Goal: Task Accomplishment & Management: Manage account settings

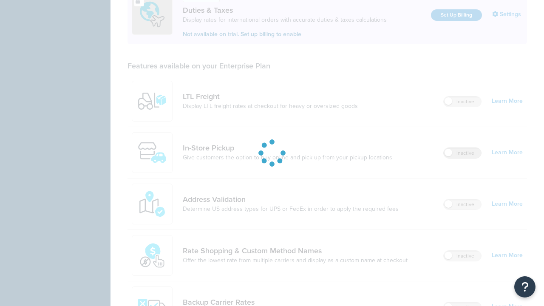
click at [462, 148] on label "Inactive" at bounding box center [462, 153] width 37 height 10
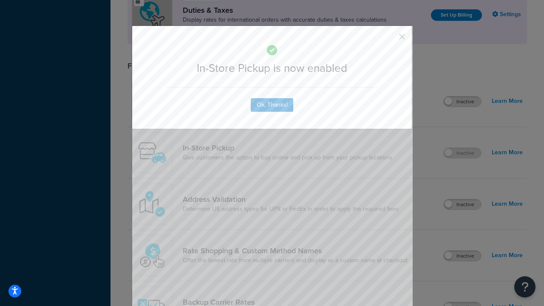
scroll to position [423, 0]
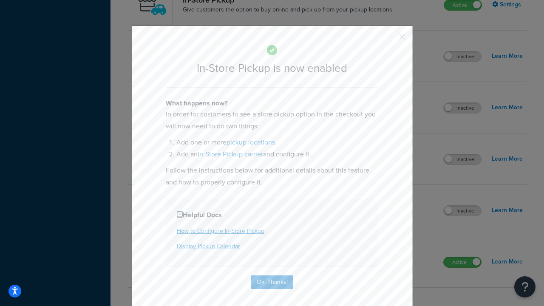
click at [389, 39] on button "button" at bounding box center [389, 40] width 2 height 2
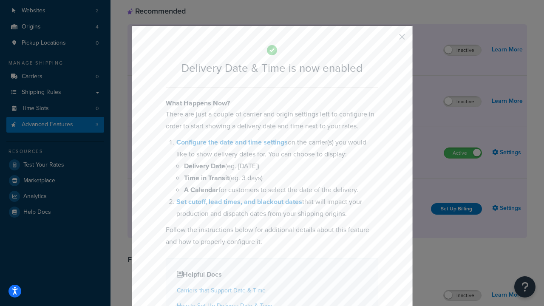
click at [389, 39] on button "button" at bounding box center [389, 40] width 2 height 2
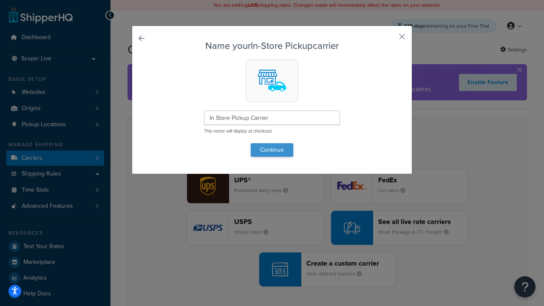
type input "In Store Pickup Carrier"
click at [272, 150] on button "Continue" at bounding box center [272, 150] width 42 height 14
click at [389, 40] on button "button" at bounding box center [389, 40] width 2 height 2
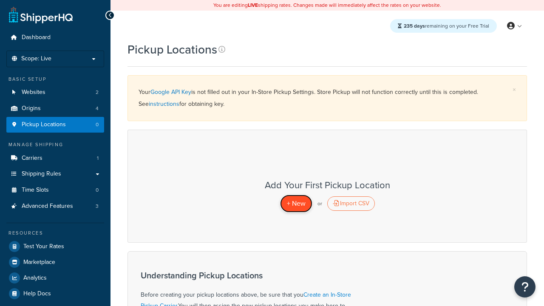
click at [296, 203] on span "+ New" at bounding box center [296, 203] width 19 height 10
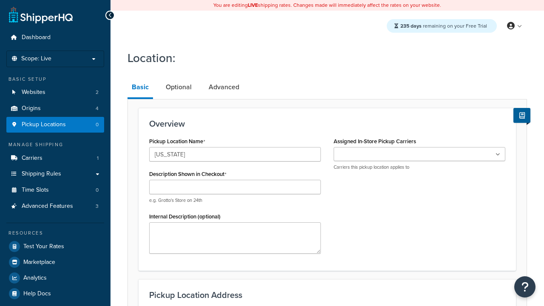
type input "[US_STATE]"
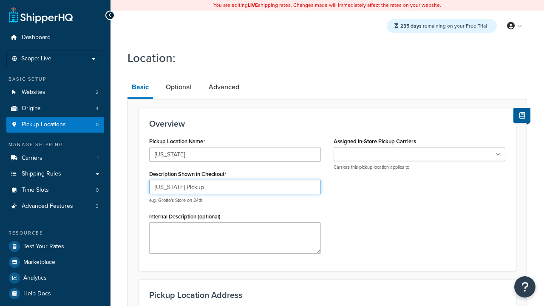
type input "California Pickup"
click at [419, 154] on ul at bounding box center [420, 154] width 172 height 14
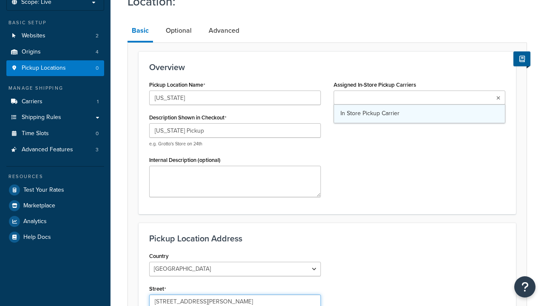
type input "3385 Michelson Drive"
type input "Suite B"
type input "Irvine"
select select "5"
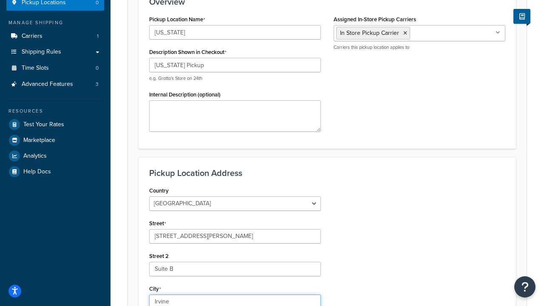
type input "Irvine"
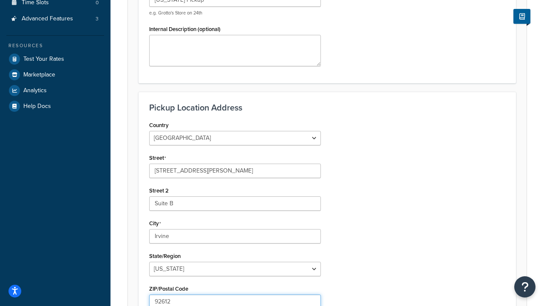
type input "92612"
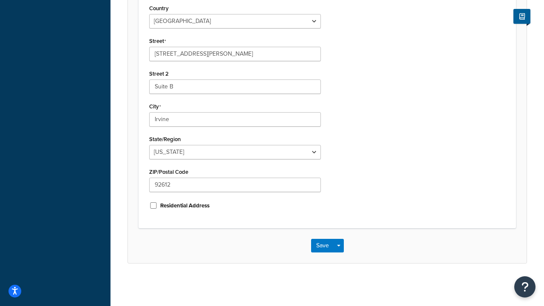
scroll to position [0, 0]
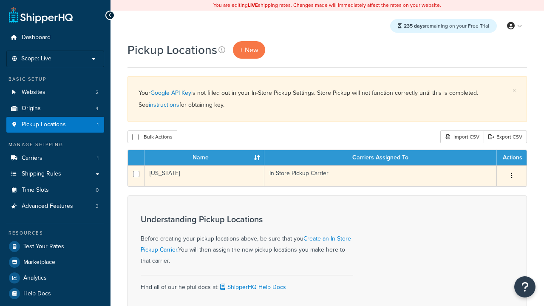
click at [511, 176] on icon "button" at bounding box center [512, 176] width 2 height 6
click at [0, 0] on link "Edit" at bounding box center [0, 0] width 0 height 0
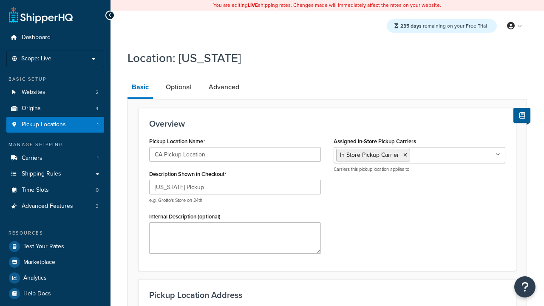
select select "5"
type input "CA Pickup Location"
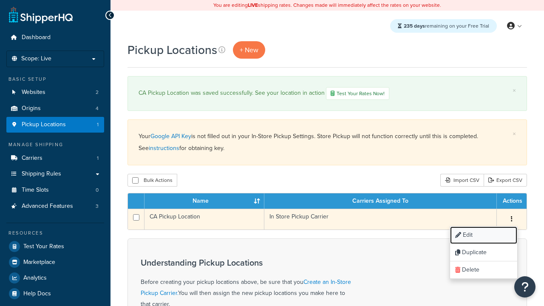
click at [483, 236] on link "Edit" at bounding box center [483, 234] width 67 height 17
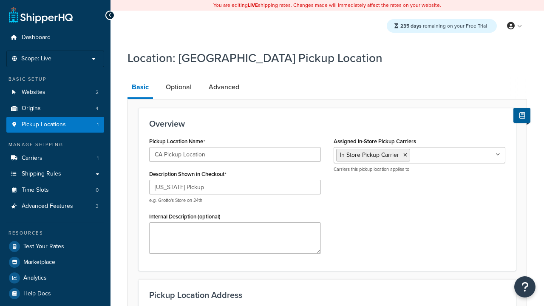
select select "5"
click at [178, 87] on link "Optional" at bounding box center [178, 87] width 34 height 20
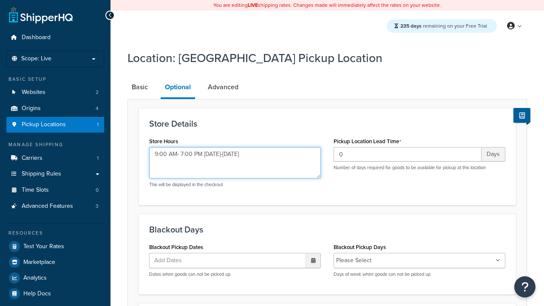
type textarea "9:00 AM- 7:00 PM Monday-Sunday"
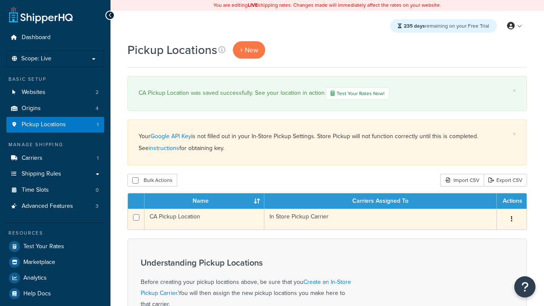
click at [511, 220] on icon "button" at bounding box center [512, 219] width 2 height 6
click at [0, 0] on link "Duplicate" at bounding box center [0, 0] width 0 height 0
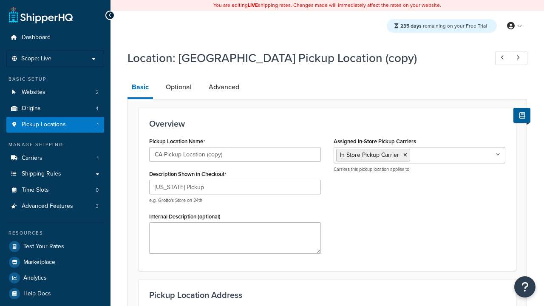
select select "5"
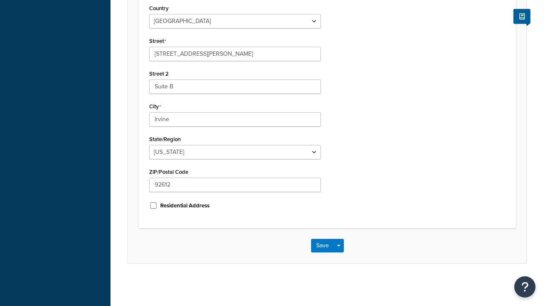
scroll to position [251, 0]
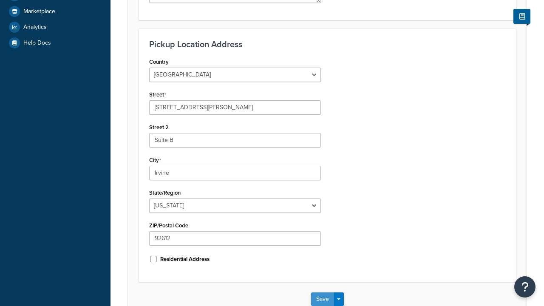
click at [322, 299] on button "Save" at bounding box center [322, 299] width 23 height 14
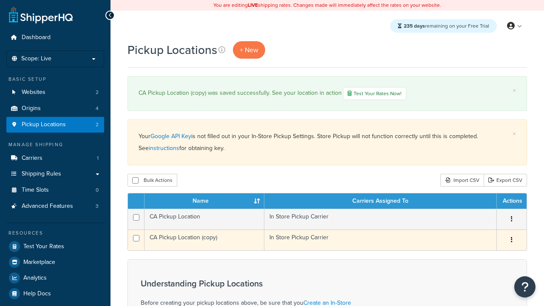
click at [511, 241] on icon "button" at bounding box center [512, 240] width 2 height 6
click at [0, 0] on link "Delete" at bounding box center [0, 0] width 0 height 0
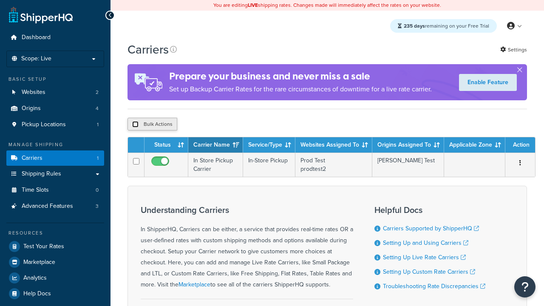
click at [135, 125] on input "checkbox" at bounding box center [135, 124] width 6 height 6
checkbox input "true"
click at [0, 0] on button "Delete" at bounding box center [0, 0] width 0 height 0
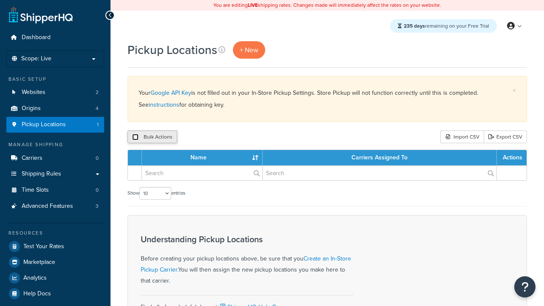
click at [135, 137] on input "checkbox" at bounding box center [135, 137] width 6 height 6
checkbox input "true"
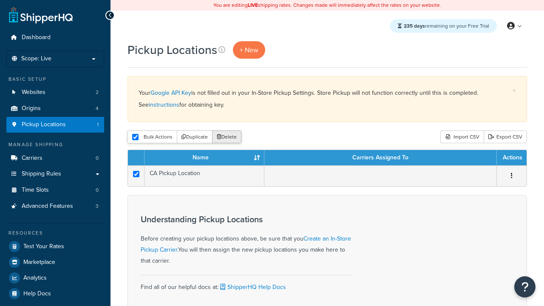
click at [229, 137] on button "Delete" at bounding box center [226, 136] width 29 height 13
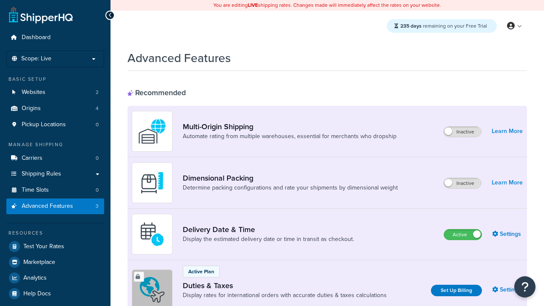
scroll to position [275, 0]
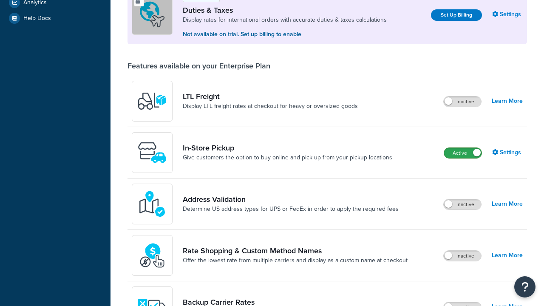
click at [463, 153] on label "Active" at bounding box center [462, 153] width 37 height 10
